Goal: Task Accomplishment & Management: Manage account settings

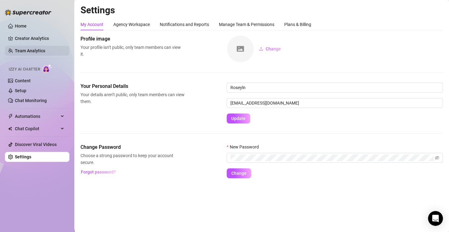
click at [30, 49] on link "Team Analytics" at bounding box center [30, 50] width 30 height 5
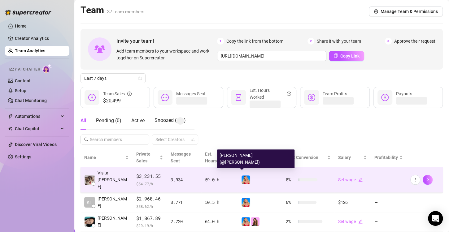
click at [244, 179] on img at bounding box center [246, 180] width 9 height 9
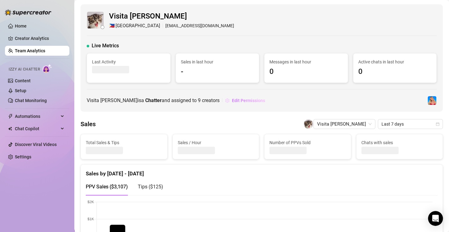
click at [245, 104] on button "Edit Permissions" at bounding box center [245, 101] width 41 height 10
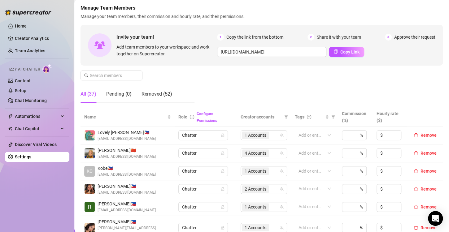
scroll to position [155, 0]
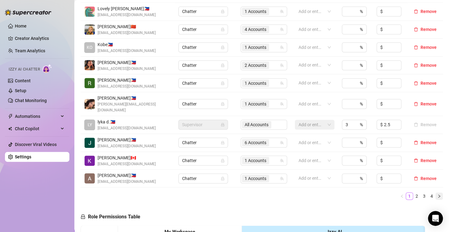
click at [438, 195] on icon "right" at bounding box center [440, 197] width 4 height 4
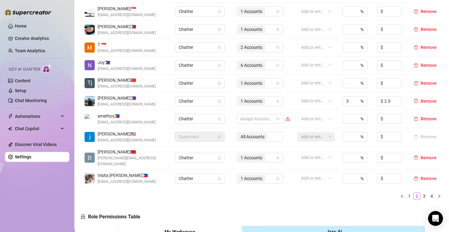
scroll to position [124, 0]
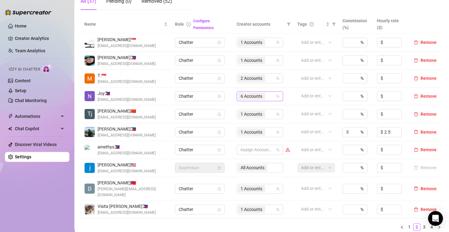
click at [244, 98] on span "6 Accounts" at bounding box center [252, 96] width 22 height 7
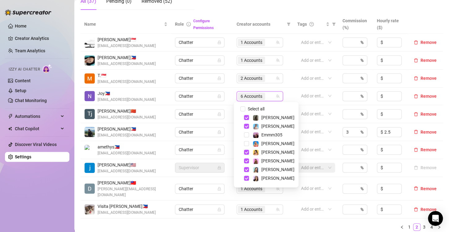
click at [259, 224] on ul "1 2 3 4" at bounding box center [262, 227] width 363 height 7
